Goal: Find specific page/section: Find specific page/section

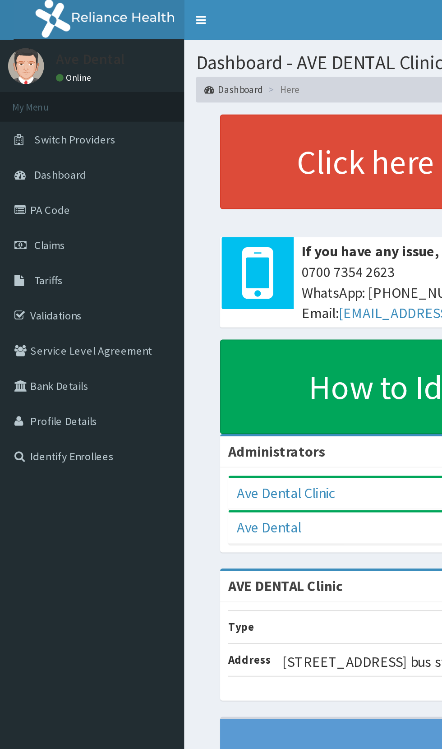
click at [36, 122] on link "PA Code" at bounding box center [52, 118] width 104 height 20
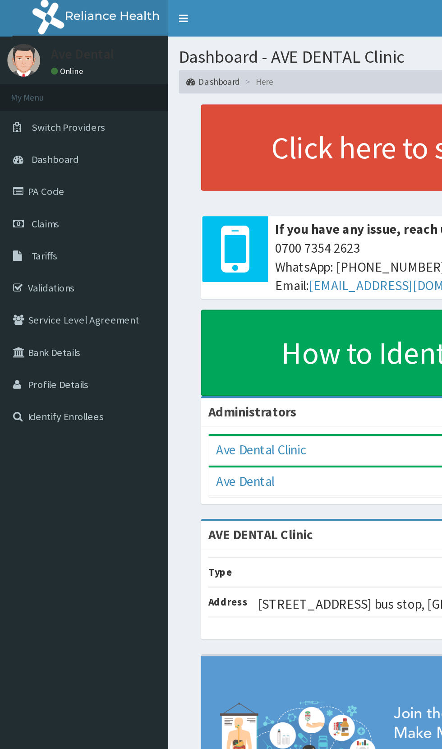
click at [34, 120] on link "PA Code" at bounding box center [52, 118] width 104 height 20
